Goal: Check status: Check status

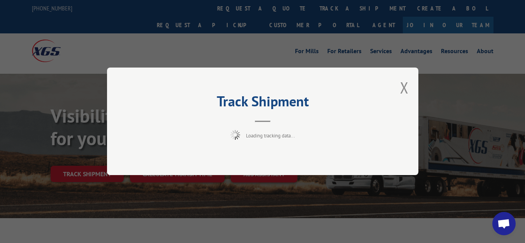
scroll to position [40, 0]
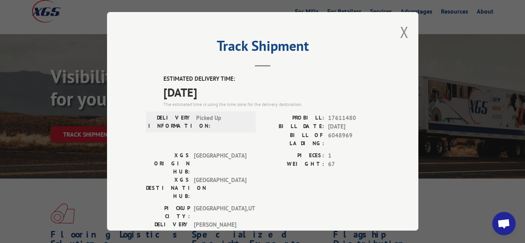
drag, startPoint x: 395, startPoint y: 31, endPoint x: 381, endPoint y: 44, distance: 19.3
click at [385, 40] on div "Track Shipment ESTIMATED DELIVERY TIME: [DATE] The estimated time is using the …" at bounding box center [262, 121] width 311 height 219
click at [400, 29] on button "Close modal" at bounding box center [404, 32] width 9 height 21
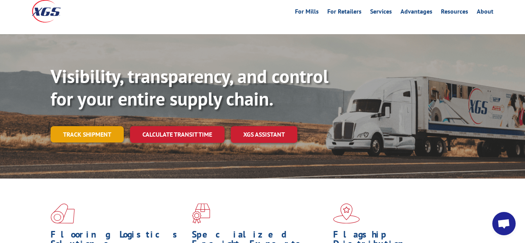
click at [71, 126] on link "Track shipment" at bounding box center [87, 134] width 73 height 16
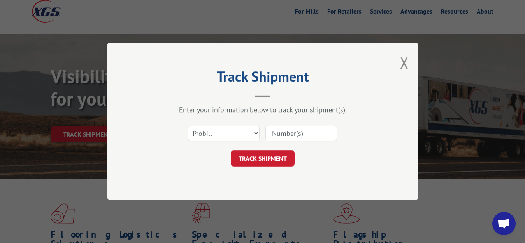
scroll to position [0, 0]
click at [188, 126] on select "Select category... Probill BOL PO" at bounding box center [224, 134] width 72 height 16
select select "bol"
click option "BOL" at bounding box center [0, 0] width 0 height 0
click at [281, 137] on input at bounding box center [301, 134] width 72 height 16
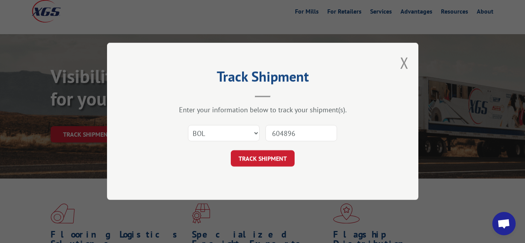
type input "6048965"
click button "TRACK SHIPMENT" at bounding box center [263, 159] width 64 height 16
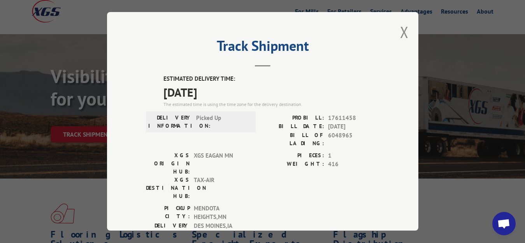
drag, startPoint x: 398, startPoint y: 31, endPoint x: 342, endPoint y: 74, distance: 71.1
click at [400, 35] on button "Close modal" at bounding box center [404, 32] width 9 height 21
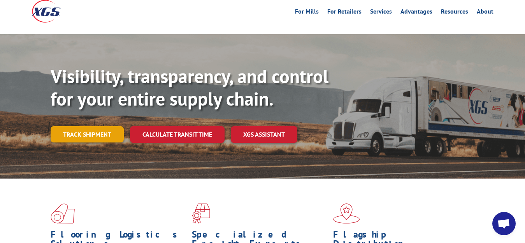
click at [70, 126] on link "Track shipment" at bounding box center [87, 134] width 73 height 16
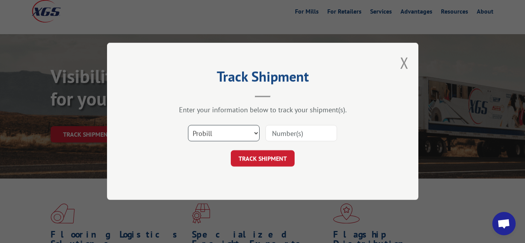
click at [188, 126] on select "Select category... Probill BOL PO" at bounding box center [224, 134] width 72 height 16
select select "bol"
click option "BOL" at bounding box center [0, 0] width 0 height 0
click at [280, 132] on input at bounding box center [301, 134] width 72 height 16
type input "6048962"
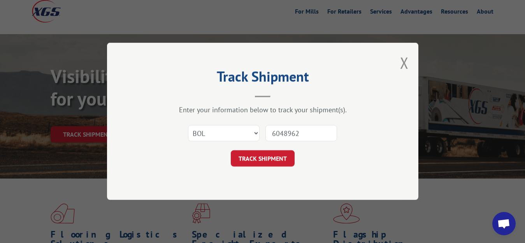
click button "TRACK SHIPMENT" at bounding box center [263, 159] width 64 height 16
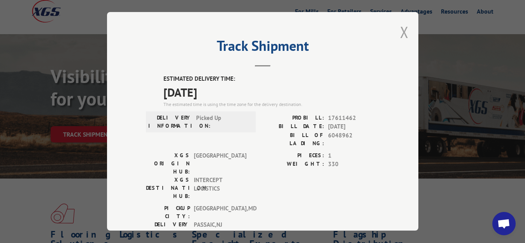
click at [401, 29] on button "Close modal" at bounding box center [404, 32] width 9 height 21
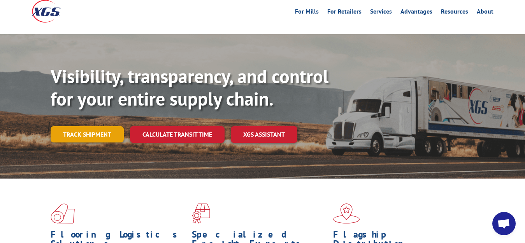
click at [79, 126] on link "Track shipment" at bounding box center [87, 134] width 73 height 16
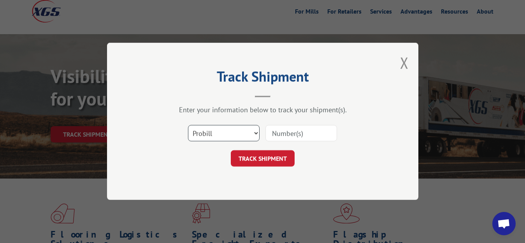
click at [188, 126] on select "Select category... Probill BOL PO" at bounding box center [224, 134] width 72 height 16
select select "bol"
click option "BOL" at bounding box center [0, 0] width 0 height 0
click at [280, 135] on input at bounding box center [301, 134] width 72 height 16
type input "6048963"
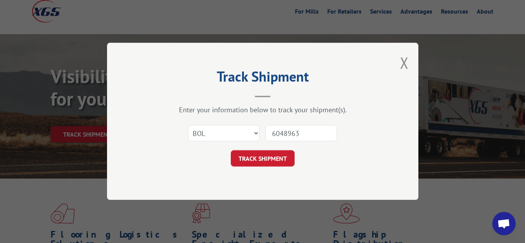
click button "TRACK SHIPMENT" at bounding box center [263, 159] width 64 height 16
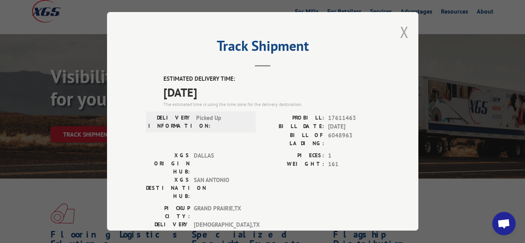
click at [400, 29] on button "Close modal" at bounding box center [404, 32] width 9 height 21
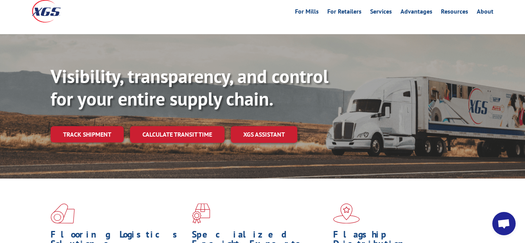
drag, startPoint x: 91, startPoint y: 121, endPoint x: 102, endPoint y: 122, distance: 11.7
click at [90, 126] on link "Track shipment" at bounding box center [87, 134] width 73 height 16
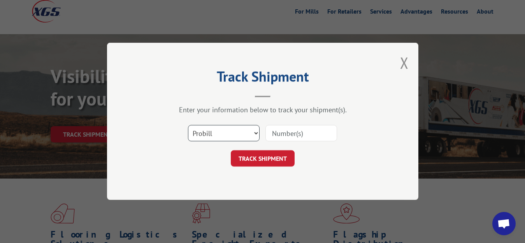
click at [188, 126] on select "Select category... Probill BOL PO" at bounding box center [224, 134] width 72 height 16
select select "bol"
click option "BOL" at bounding box center [0, 0] width 0 height 0
drag, startPoint x: 268, startPoint y: 139, endPoint x: 303, endPoint y: 91, distance: 59.8
click at [272, 137] on input at bounding box center [301, 134] width 72 height 16
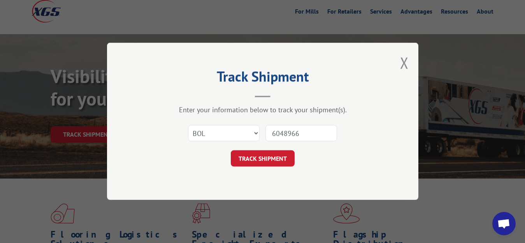
type input "6048966"
click button "TRACK SHIPMENT" at bounding box center [263, 159] width 64 height 16
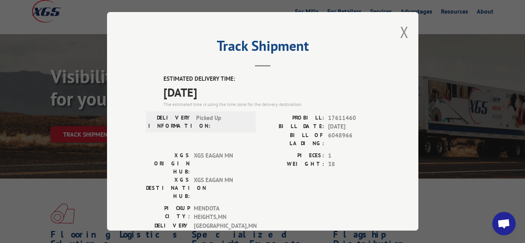
drag, startPoint x: 396, startPoint y: 30, endPoint x: 394, endPoint y: 37, distance: 7.6
click at [400, 33] on button "Close modal" at bounding box center [404, 32] width 9 height 21
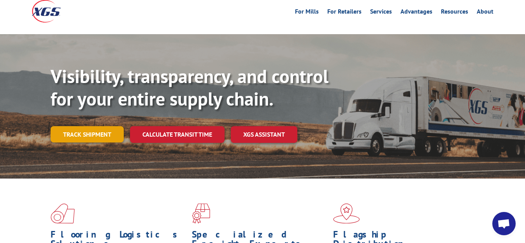
click at [86, 126] on link "Track shipment" at bounding box center [87, 134] width 73 height 16
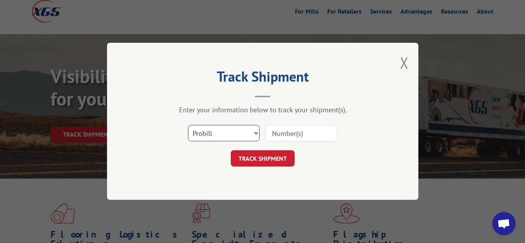
click at [188, 126] on select "Select category... Probill BOL PO" at bounding box center [224, 134] width 72 height 16
select select "bol"
click option "BOL" at bounding box center [0, 0] width 0 height 0
click at [296, 127] on input at bounding box center [301, 134] width 72 height 16
type input "6048967"
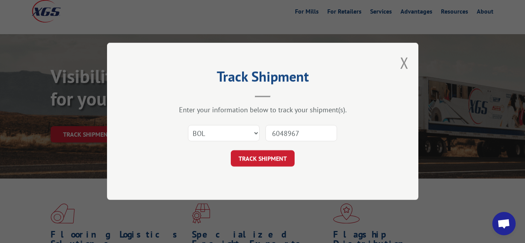
click button "TRACK SHIPMENT" at bounding box center [263, 159] width 64 height 16
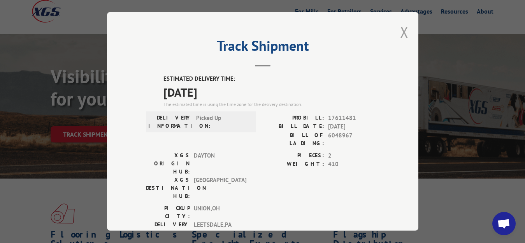
click at [400, 33] on button "Close modal" at bounding box center [404, 32] width 9 height 21
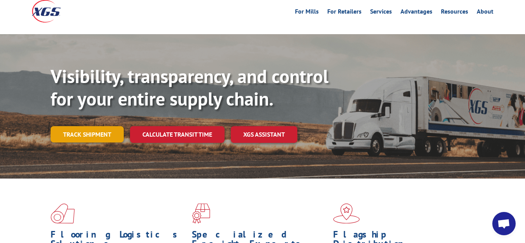
click at [102, 126] on link "Track shipment" at bounding box center [87, 134] width 73 height 16
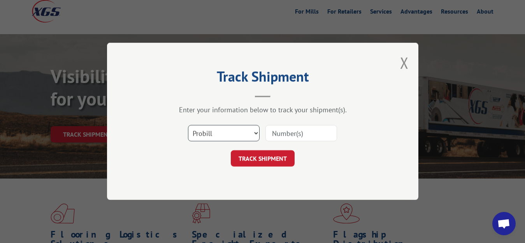
select select "bol"
click option "BOL" at bounding box center [0, 0] width 0 height 0
drag, startPoint x: 277, startPoint y: 133, endPoint x: 286, endPoint y: 101, distance: 33.6
click at [277, 131] on input at bounding box center [301, 134] width 72 height 16
type input "6048968"
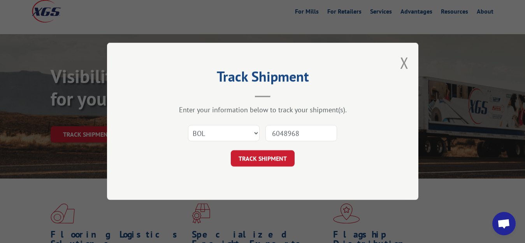
click button "TRACK SHIPMENT" at bounding box center [263, 159] width 64 height 16
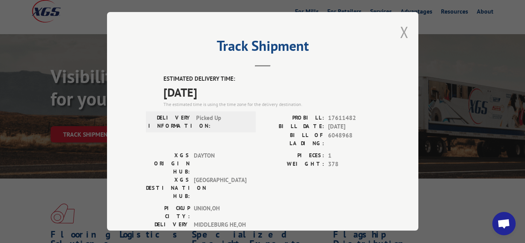
click at [400, 32] on button "Close modal" at bounding box center [404, 32] width 9 height 21
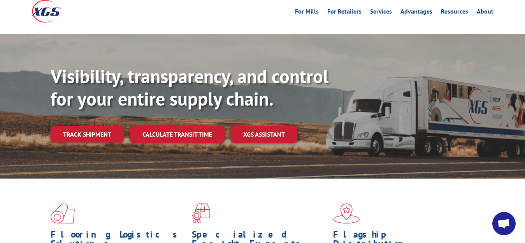
click at [93, 109] on div "Visibility, transparency, and control for your entire supply chain. Track shipm…" at bounding box center [288, 119] width 474 height 109
click at [95, 126] on link "Track shipment" at bounding box center [87, 134] width 73 height 16
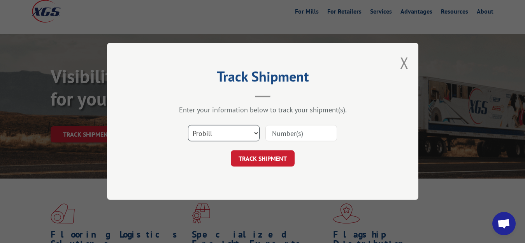
click at [188, 126] on select "Select category... Probill BOL PO" at bounding box center [224, 134] width 72 height 16
select select "bol"
click option "BOL" at bounding box center [0, 0] width 0 height 0
drag, startPoint x: 313, startPoint y: 128, endPoint x: 321, endPoint y: 74, distance: 55.4
click at [313, 126] on input at bounding box center [301, 134] width 72 height 16
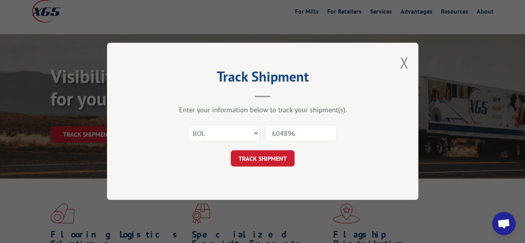
type input "6048964"
click button "TRACK SHIPMENT" at bounding box center [263, 159] width 64 height 16
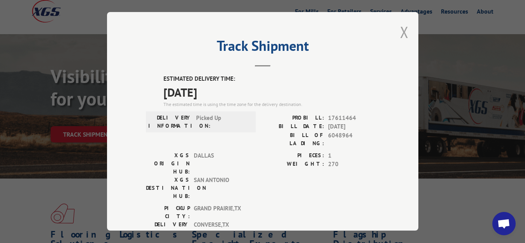
drag, startPoint x: 395, startPoint y: 27, endPoint x: 371, endPoint y: 46, distance: 29.6
click at [400, 27] on button "Close modal" at bounding box center [404, 32] width 9 height 21
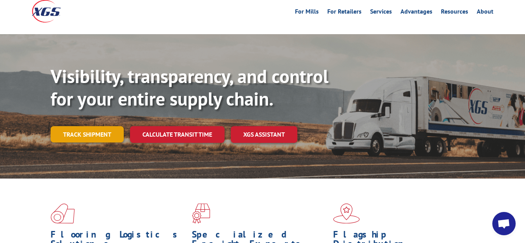
click at [68, 126] on link "Track shipment" at bounding box center [87, 134] width 73 height 16
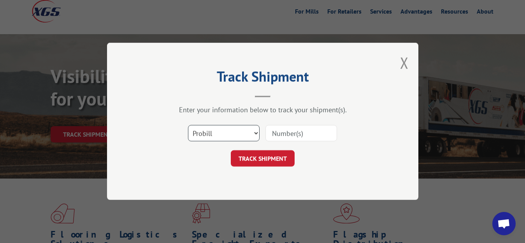
click at [188, 126] on select "Select category... Probill BOL PO" at bounding box center [224, 134] width 72 height 16
select select "bol"
click option "BOL" at bounding box center [0, 0] width 0 height 0
drag, startPoint x: 279, startPoint y: 135, endPoint x: 288, endPoint y: 84, distance: 51.4
click at [280, 131] on input at bounding box center [301, 134] width 72 height 16
